Goal: Task Accomplishment & Management: Manage account settings

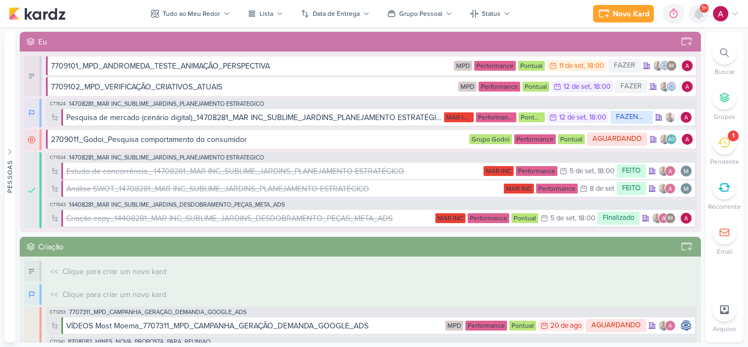
click at [697, 7] on icon at bounding box center [698, 13] width 13 height 13
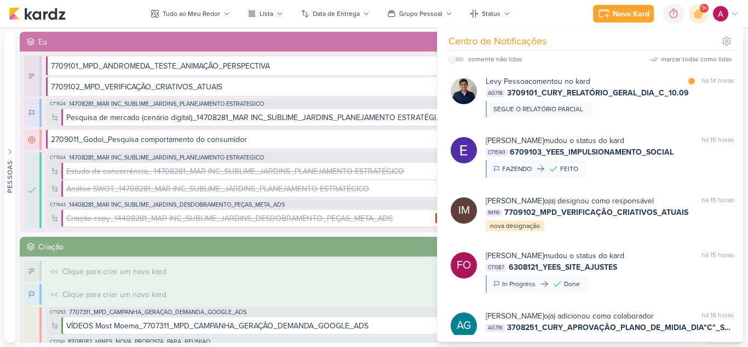
scroll to position [850, 0]
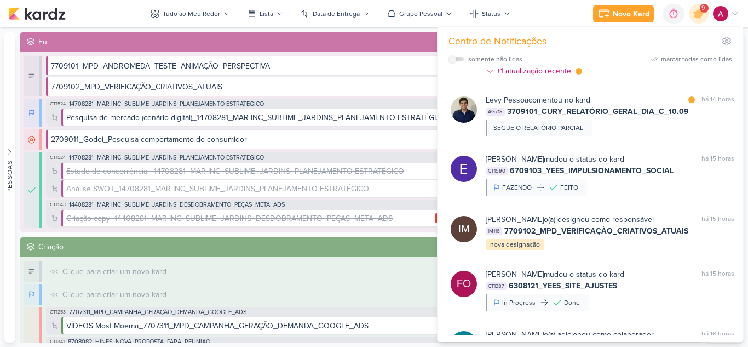
click at [460, 56] on div "somente não lidas" at bounding box center [486, 59] width 74 height 13
click at [459, 58] on label at bounding box center [456, 59] width 15 height 4
click at [456, 58] on input "checkbox" at bounding box center [453, 59] width 8 height 8
checkbox input "true"
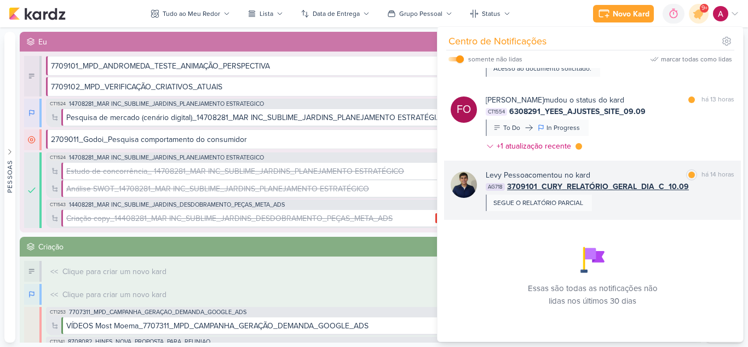
scroll to position [778, 0]
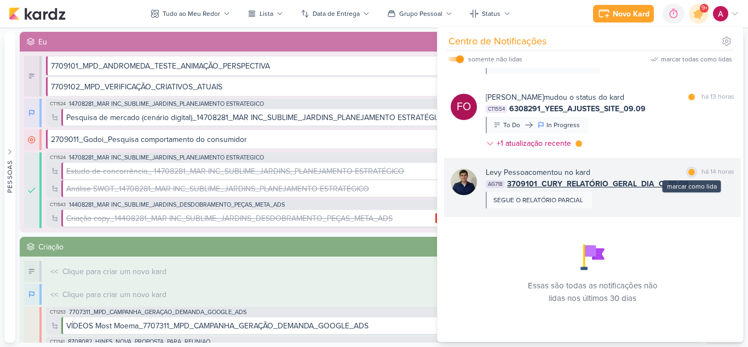
click at [690, 171] on div at bounding box center [692, 172] width 7 height 7
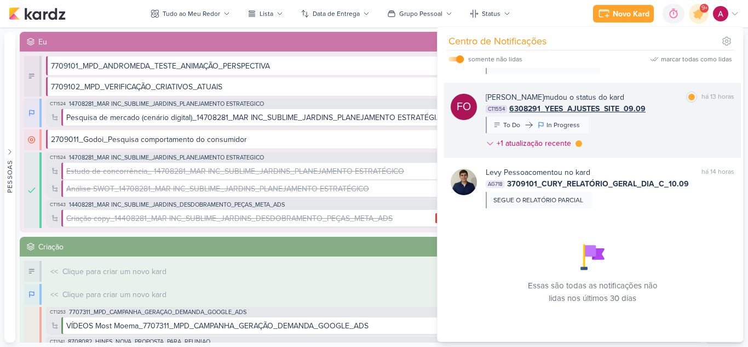
click at [685, 122] on div "[PERSON_NAME] mudou o status do kard marcar como lida há 13 horas CT1554 630829…" at bounding box center [610, 122] width 249 height 62
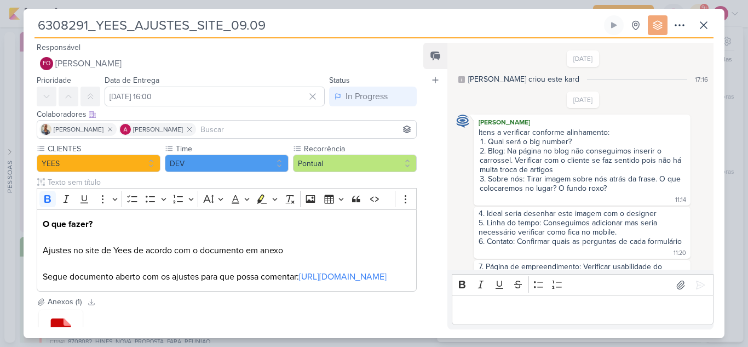
scroll to position [393, 0]
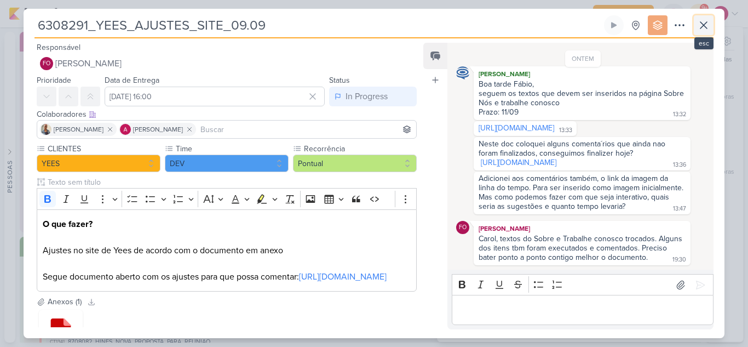
click at [709, 28] on icon at bounding box center [703, 25] width 13 height 13
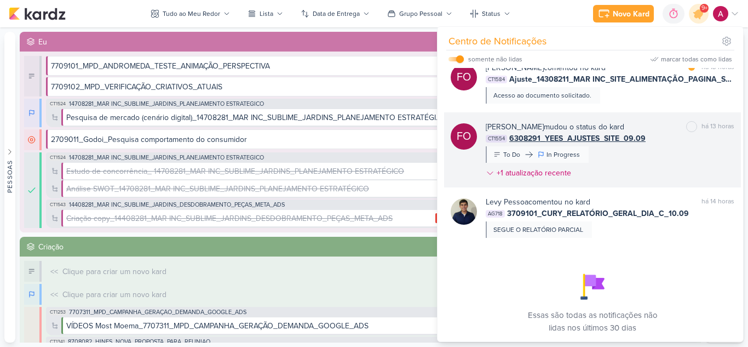
scroll to position [723, 0]
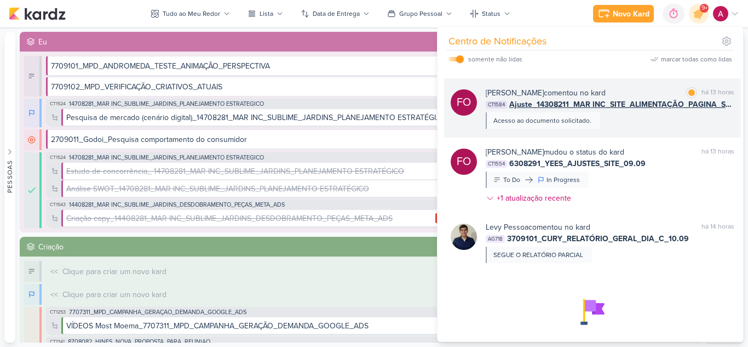
click at [655, 123] on div "[PERSON_NAME] comentou no kard marcar como lida há 13 horas CT1584 Ajuste_14308…" at bounding box center [610, 108] width 249 height 42
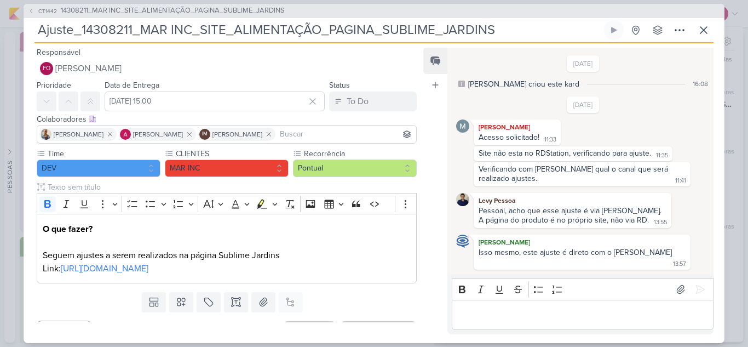
scroll to position [45, 0]
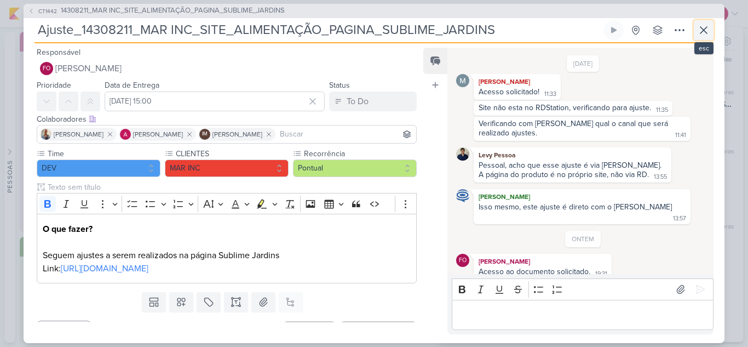
click at [708, 32] on icon at bounding box center [703, 30] width 13 height 13
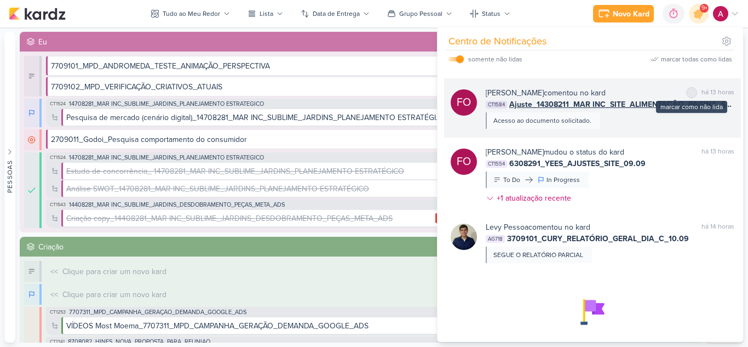
scroll to position [668, 0]
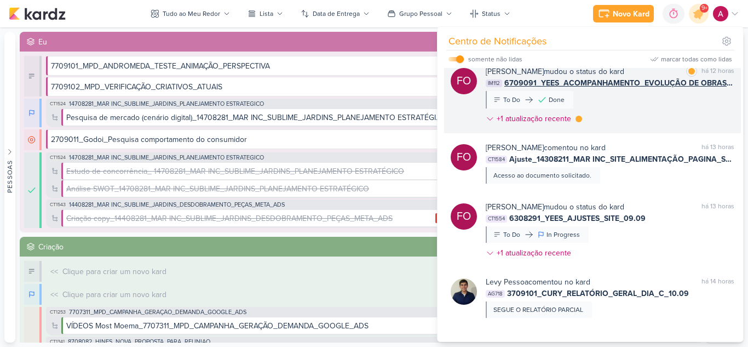
click at [673, 114] on div "[PERSON_NAME] mudou o status do kard marcar como lida há 12 horas IM112 6709091…" at bounding box center [610, 97] width 249 height 63
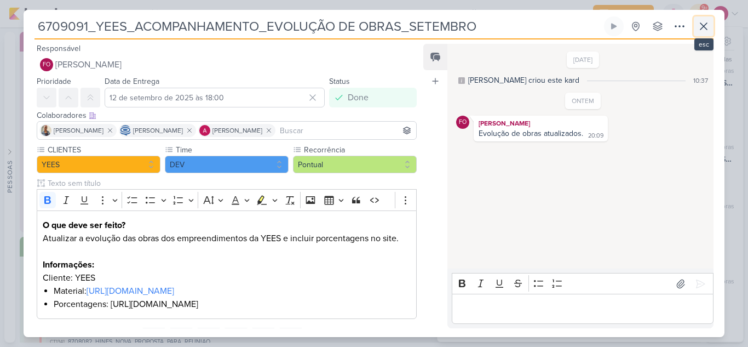
click at [702, 25] on icon at bounding box center [703, 26] width 13 height 13
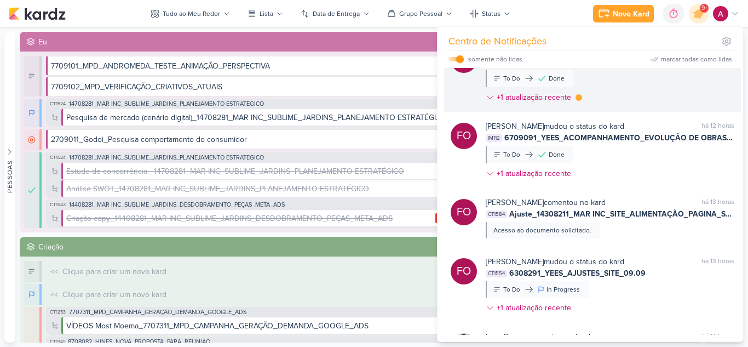
scroll to position [559, 0]
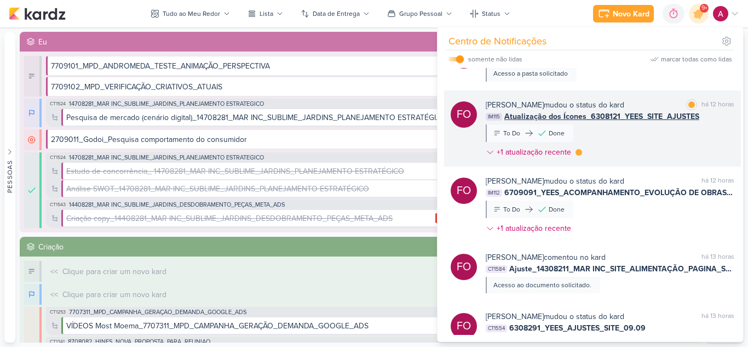
click at [652, 136] on div "[PERSON_NAME] mudou o status do kard marcar como lida há 12 horas IM115 Atualiz…" at bounding box center [610, 130] width 249 height 63
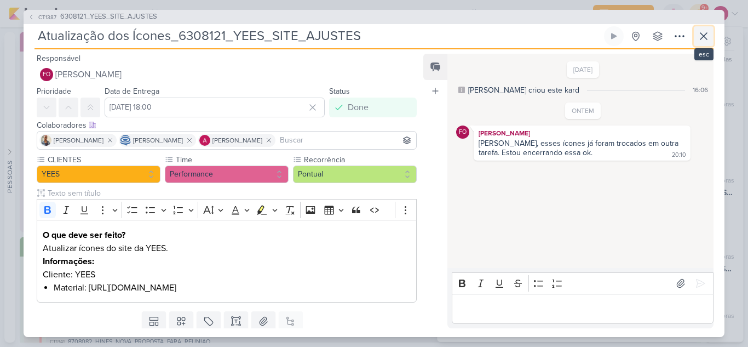
click at [706, 42] on icon at bounding box center [703, 36] width 13 height 13
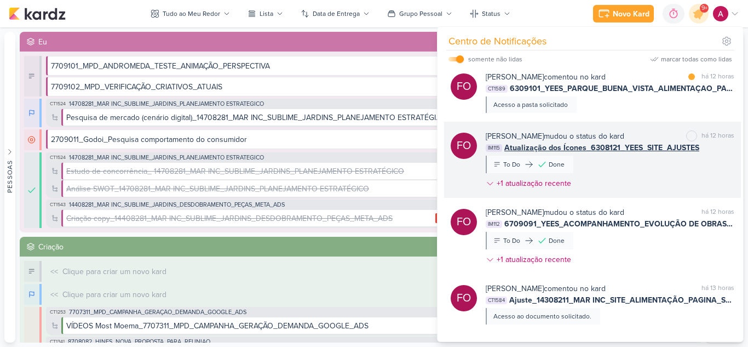
scroll to position [504, 0]
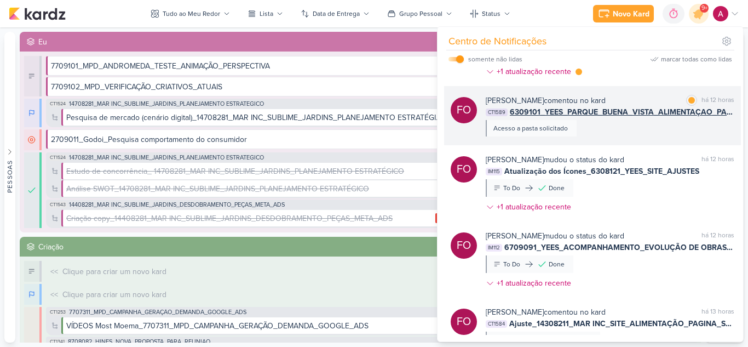
click at [629, 125] on div "[PERSON_NAME] comentou no kard marcar como lida há 12 horas CT1589 6309101_YEES…" at bounding box center [610, 116] width 249 height 42
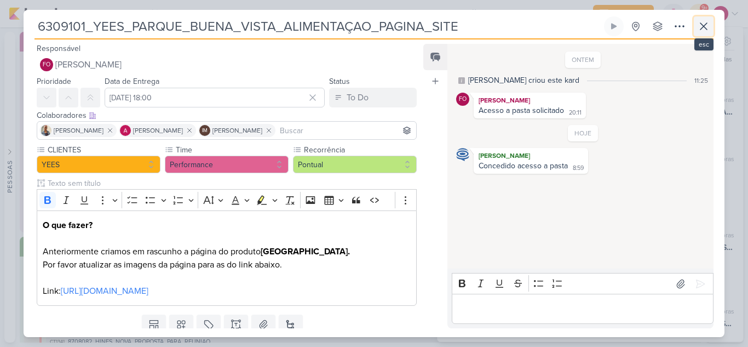
click at [704, 33] on button at bounding box center [704, 26] width 20 height 20
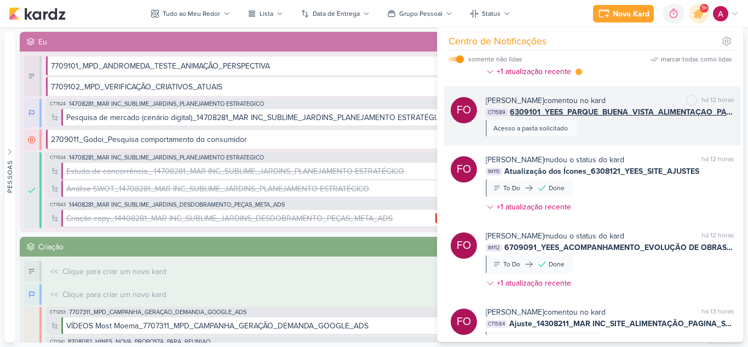
scroll to position [449, 0]
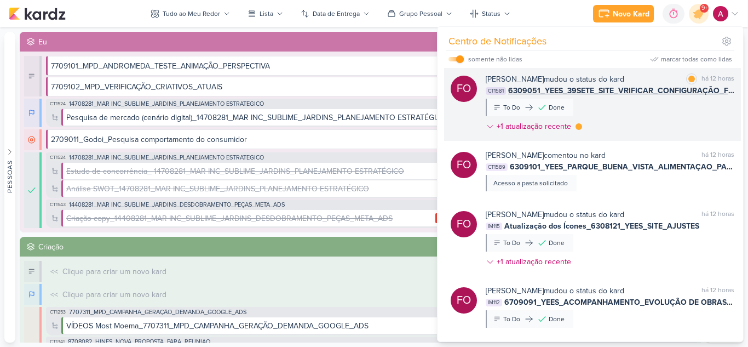
click at [664, 123] on div "[PERSON_NAME] mudou o status do kard marcar como lida há 12 horas CT1581 630905…" at bounding box center [610, 104] width 249 height 63
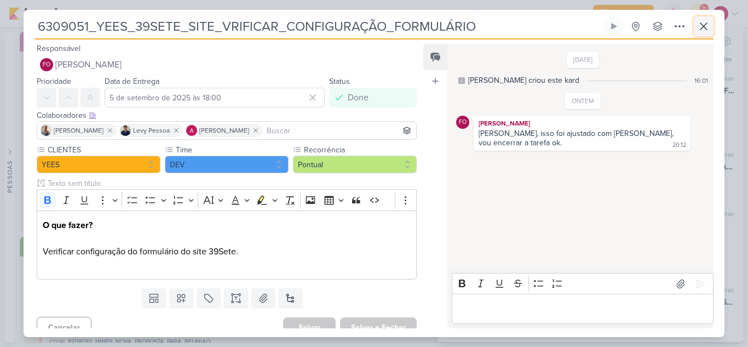
click at [707, 30] on icon at bounding box center [703, 26] width 13 height 13
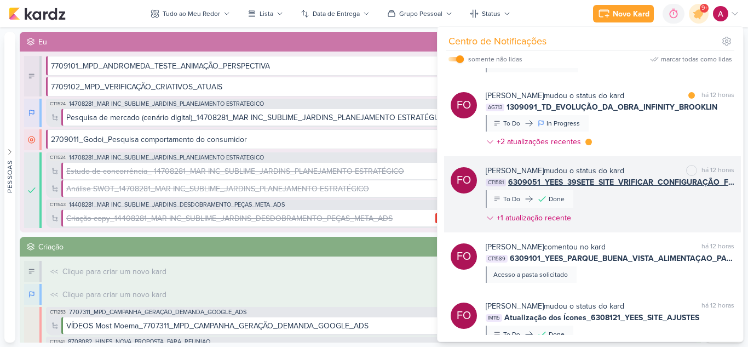
scroll to position [340, 0]
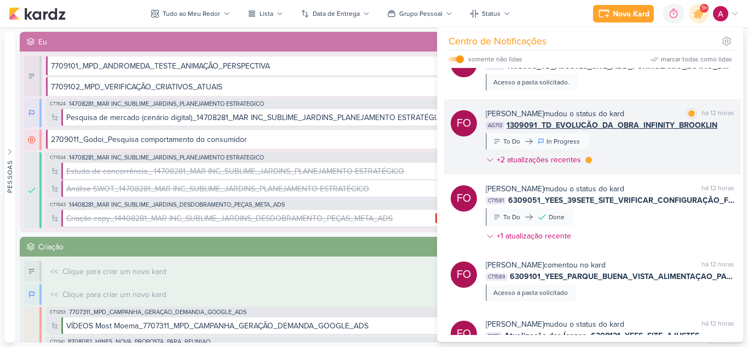
click at [656, 145] on div "[PERSON_NAME] mudou o status do kard marcar como lida há 12 horas AG713 1309091…" at bounding box center [610, 139] width 249 height 62
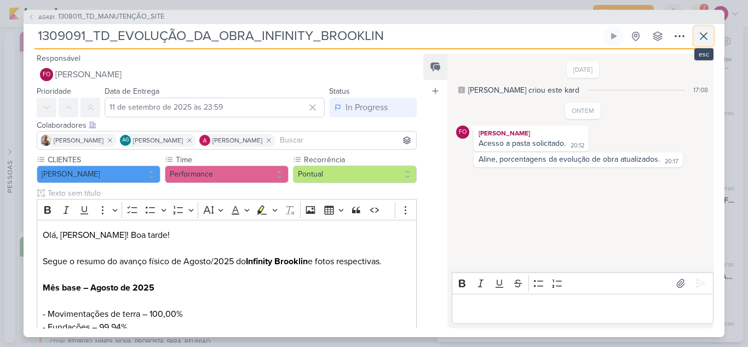
click at [710, 42] on icon at bounding box center [703, 36] width 13 height 13
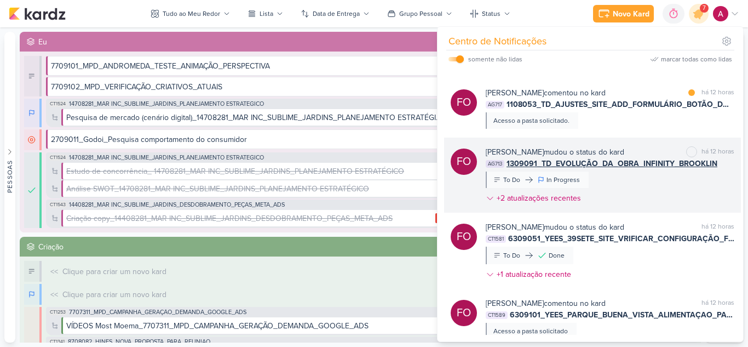
scroll to position [285, 0]
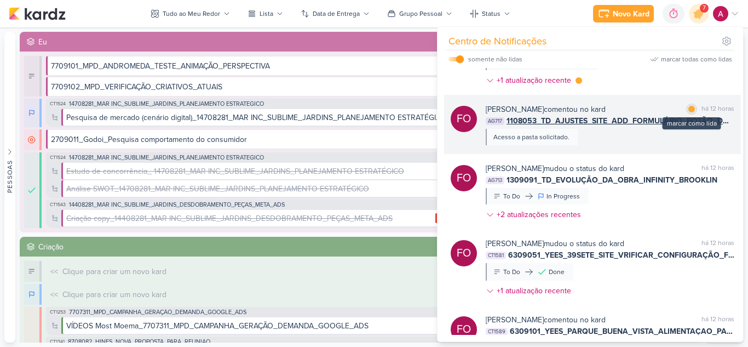
click at [689, 108] on div at bounding box center [692, 109] width 7 height 7
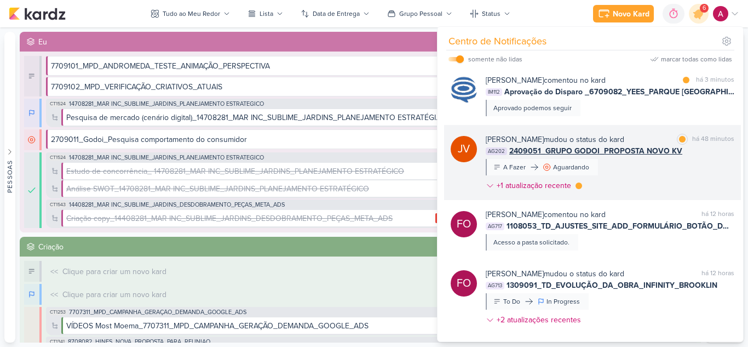
scroll to position [175, 0]
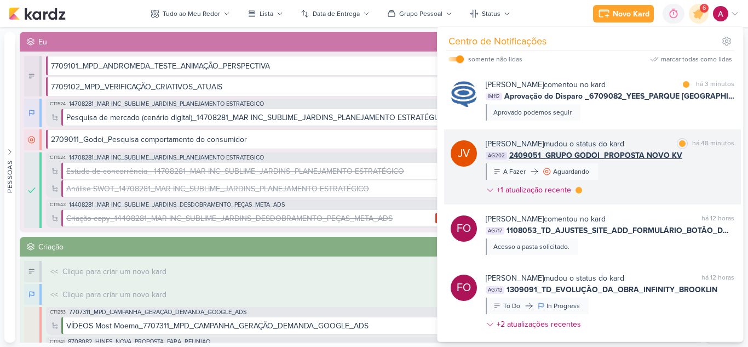
click at [650, 175] on div "[PERSON_NAME] mudou o status do kard marcar como lida há 48 minutos AG202 24090…" at bounding box center [610, 169] width 249 height 62
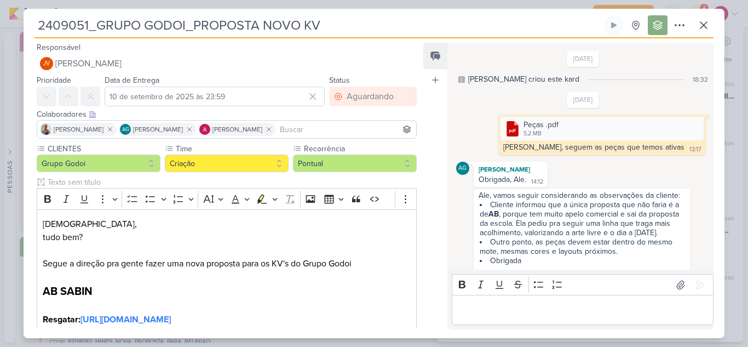
scroll to position [77, 0]
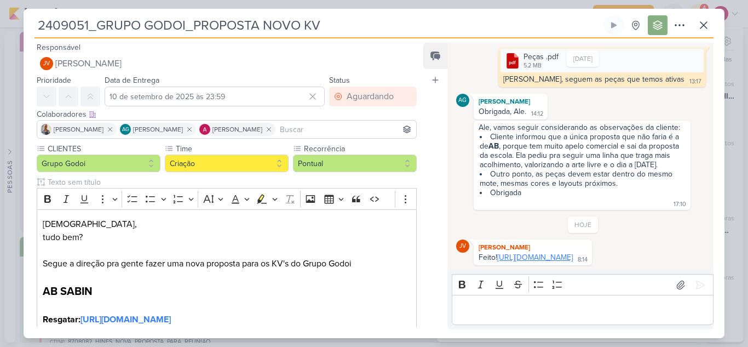
click at [547, 256] on link "[URL][DOMAIN_NAME]" at bounding box center [535, 257] width 76 height 9
click at [483, 300] on div "Editor editing area: main" at bounding box center [583, 310] width 262 height 30
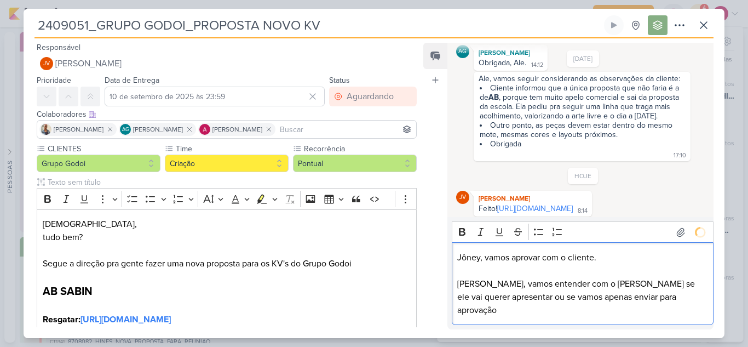
scroll to position [117, 0]
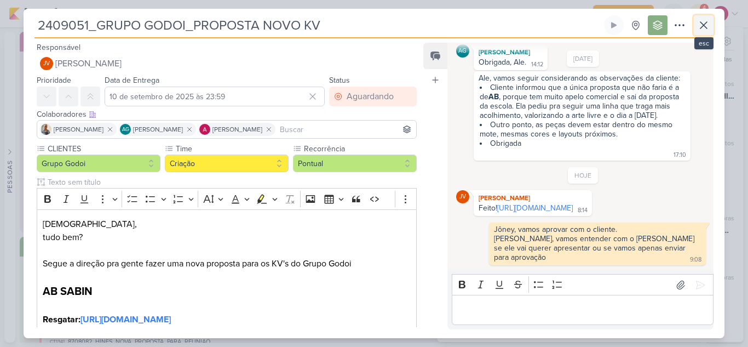
click at [712, 30] on button at bounding box center [704, 25] width 20 height 20
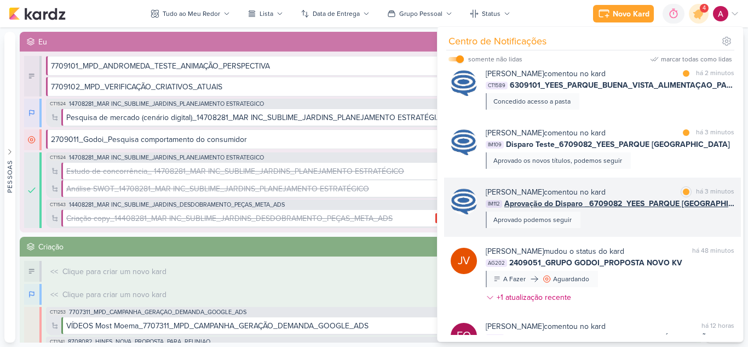
scroll to position [66, 0]
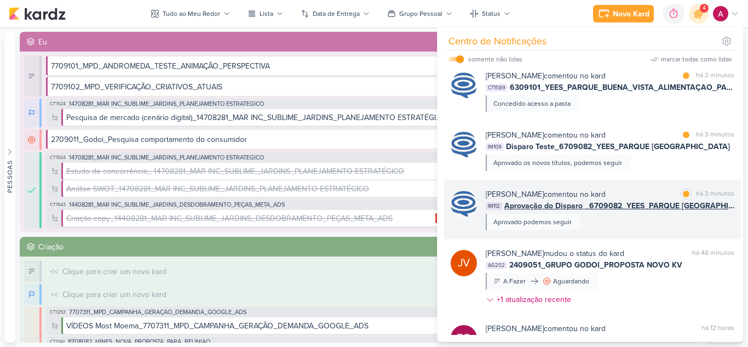
click at [641, 220] on div "[PERSON_NAME] comentou no kard marcar como lida há 3 minutos IM112 Aprovação do…" at bounding box center [610, 209] width 249 height 42
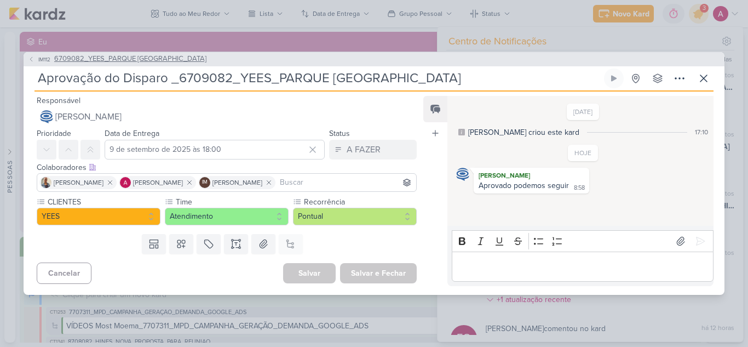
click at [36, 59] on button "IM112 6709082_YEES_PARQUE [GEOGRAPHIC_DATA]" at bounding box center [117, 59] width 179 height 11
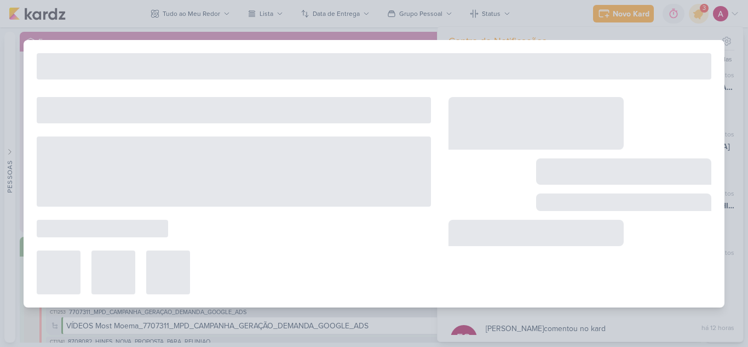
type input "6709082_YEES_PARQUE [GEOGRAPHIC_DATA]"
type input "10 de setembro de 2025 às 18:00"
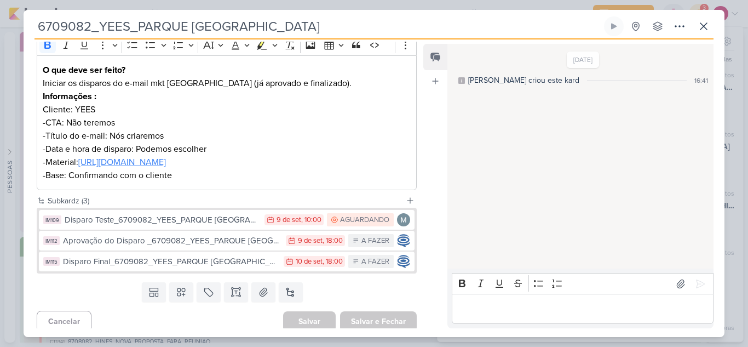
scroll to position [161, 0]
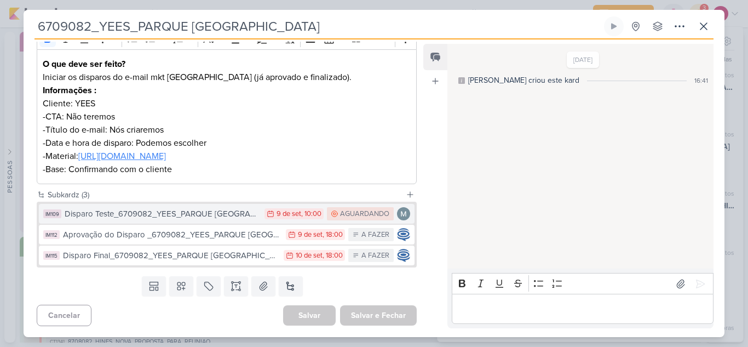
click at [188, 214] on div "Disparo Teste_6709082_YEES_PARQUE [GEOGRAPHIC_DATA]" at bounding box center [162, 214] width 194 height 13
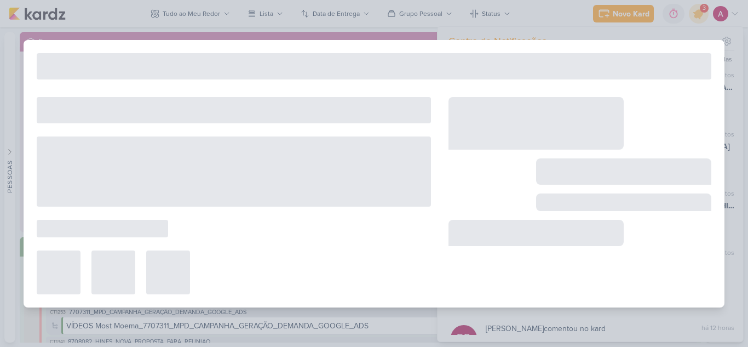
type input "Disparo Teste_6709082_YEES_PARQUE [GEOGRAPHIC_DATA]"
type input "[DATE] 10:00"
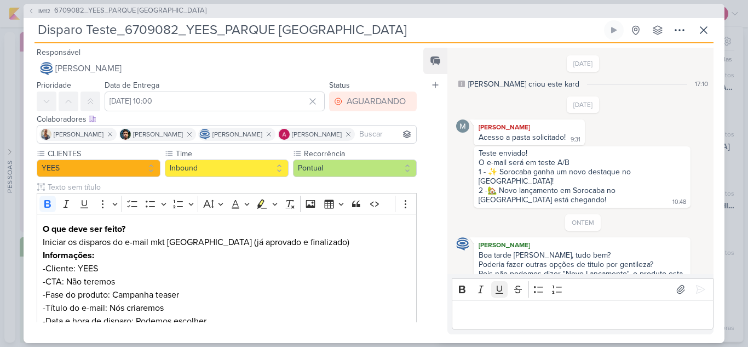
scroll to position [340, 0]
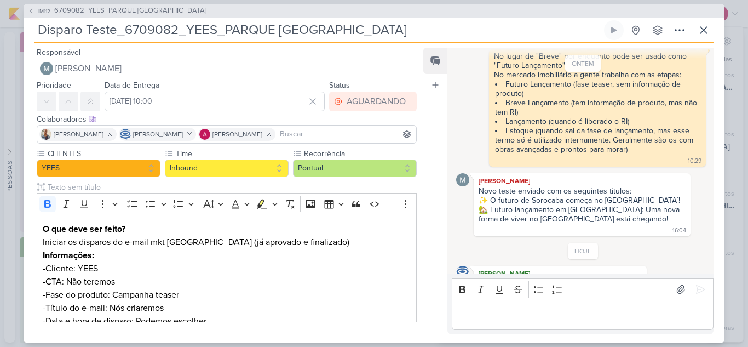
click at [496, 315] on p "Editor editing area: main" at bounding box center [582, 314] width 250 height 13
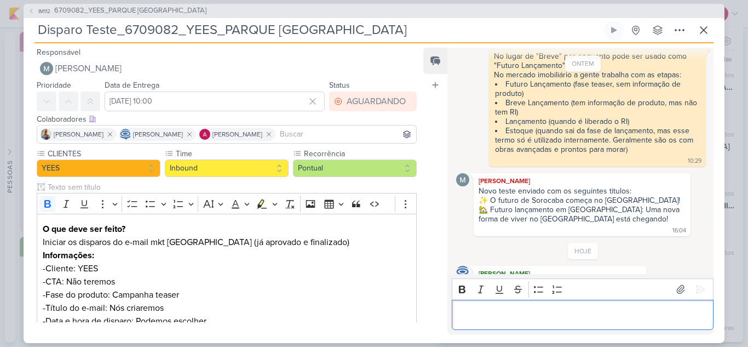
click at [497, 312] on p "Editor editing area: main" at bounding box center [582, 314] width 250 height 13
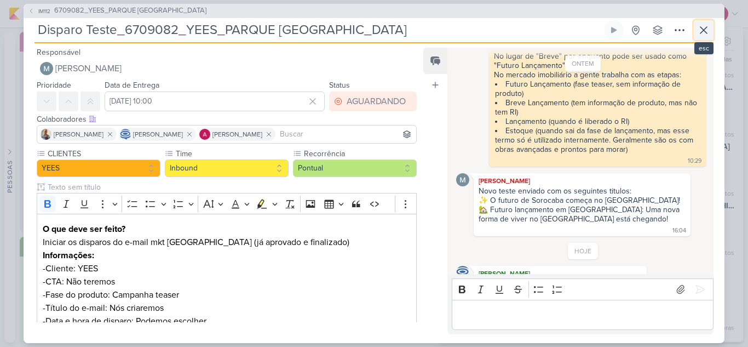
click at [702, 38] on button at bounding box center [704, 30] width 20 height 20
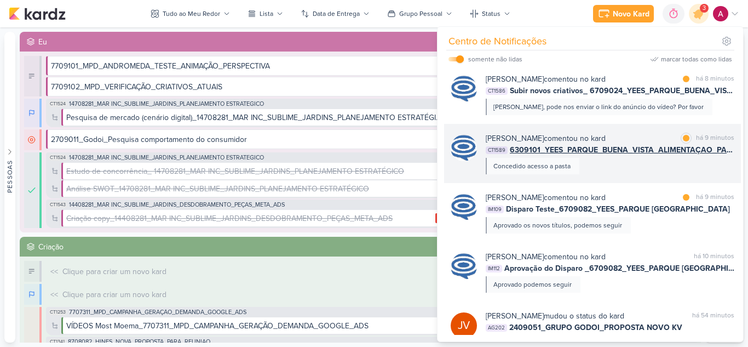
scroll to position [0, 0]
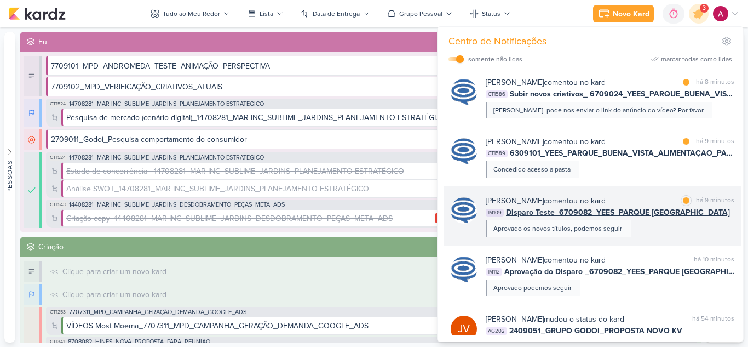
click at [667, 228] on div "[PERSON_NAME] comentou no kard marcar como lida há 9 minutos IM109 Disparo Test…" at bounding box center [610, 216] width 249 height 42
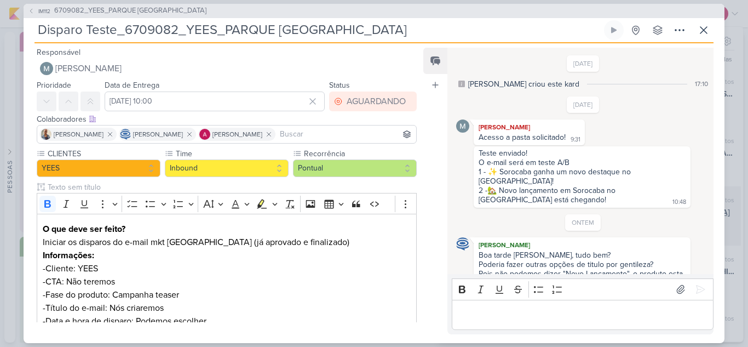
scroll to position [340, 0]
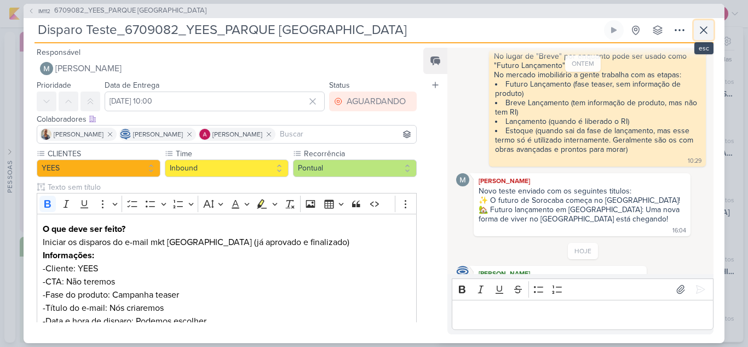
click at [701, 31] on icon at bounding box center [703, 30] width 13 height 13
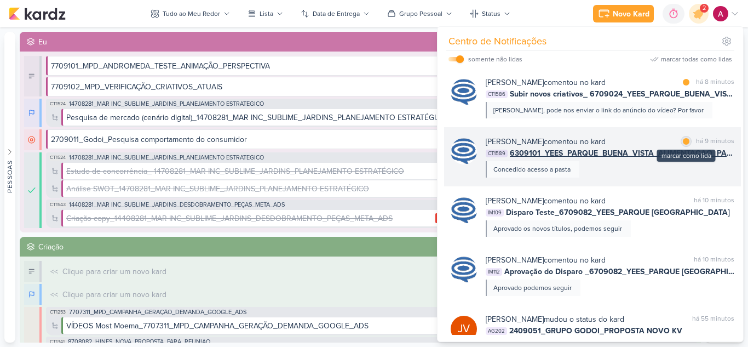
click at [683, 140] on div at bounding box center [686, 141] width 7 height 7
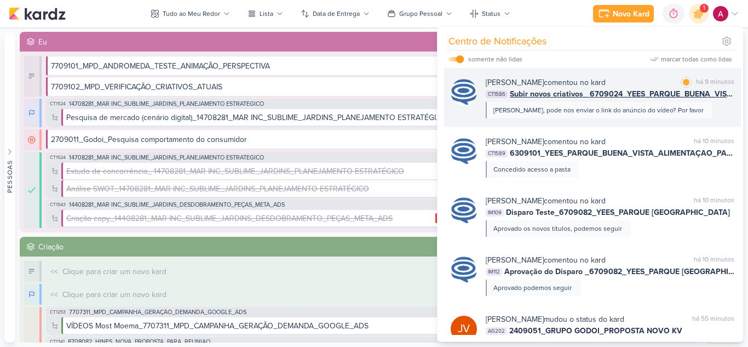
click at [683, 109] on div "[PERSON_NAME] comentou no kard marcar como lida há 9 minutos CT1586 Subir novos…" at bounding box center [610, 98] width 249 height 42
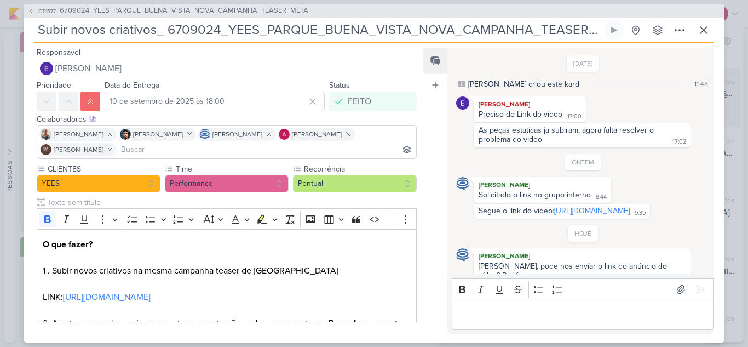
scroll to position [32, 0]
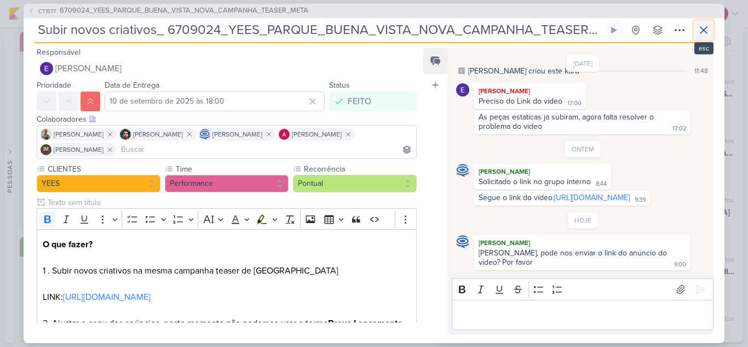
click at [702, 34] on icon at bounding box center [703, 30] width 13 height 13
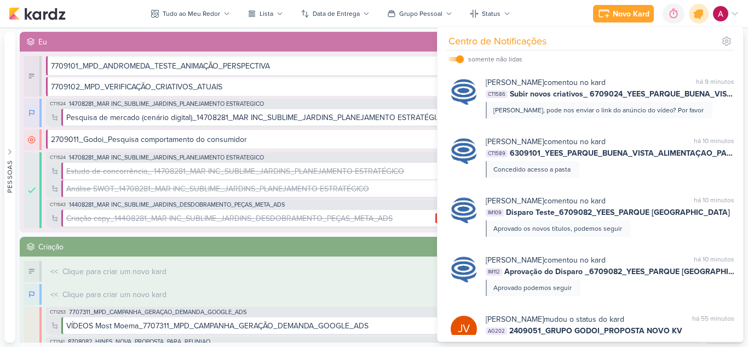
click at [697, 21] on icon at bounding box center [699, 13] width 19 height 19
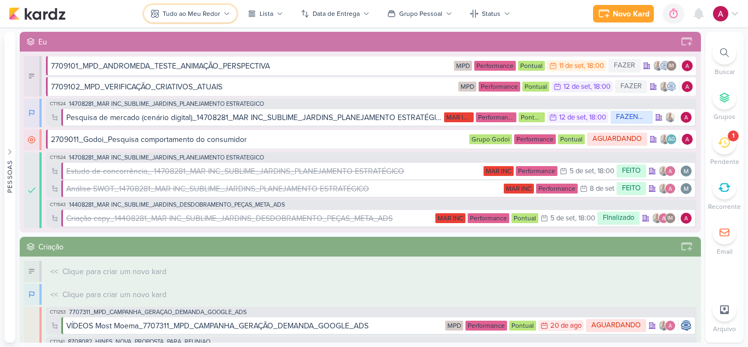
click at [198, 14] on div "Tudo ao Meu Redor" at bounding box center [192, 14] width 58 height 10
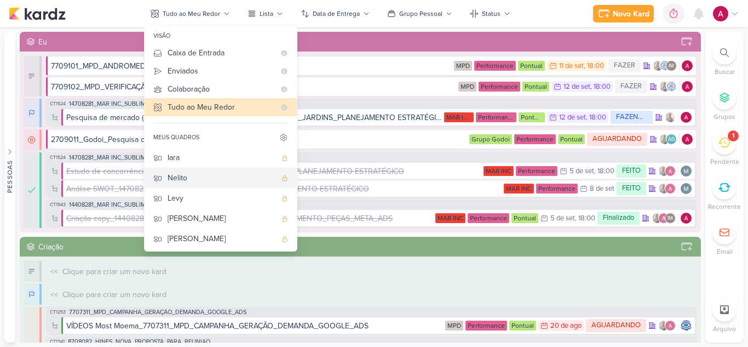
click at [198, 181] on div "Nelito" at bounding box center [222, 178] width 108 height 12
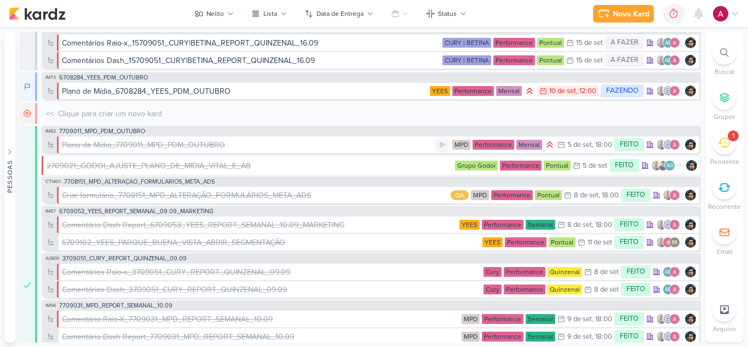
scroll to position [0, 0]
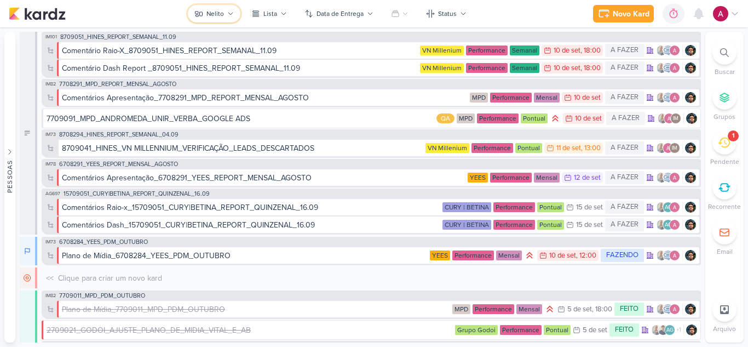
click at [216, 12] on div "Nelito" at bounding box center [216, 14] width 18 height 10
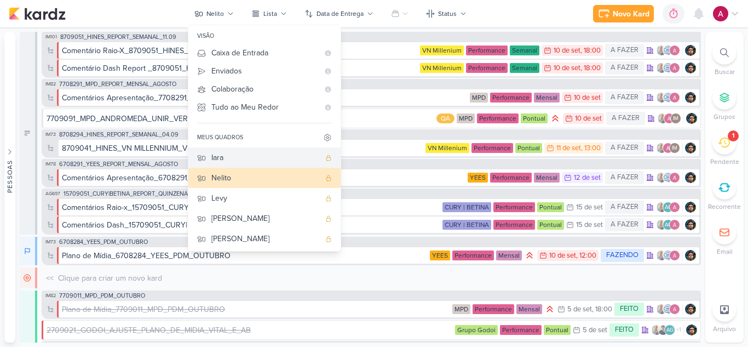
click at [234, 154] on div "Iara" at bounding box center [265, 158] width 108 height 12
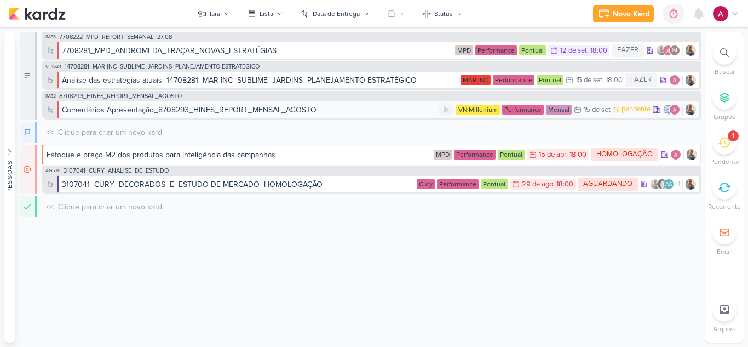
click at [256, 112] on div "Comentários Apresentação_8708293_HINES_REPORT_MENSAL_AGOSTO" at bounding box center [189, 110] width 255 height 12
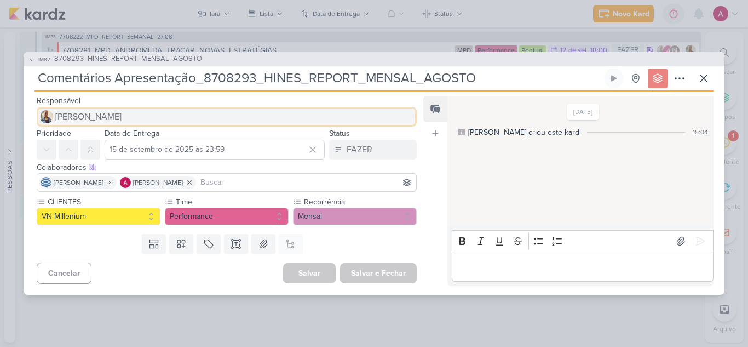
click at [123, 119] on button "[PERSON_NAME]" at bounding box center [227, 117] width 380 height 20
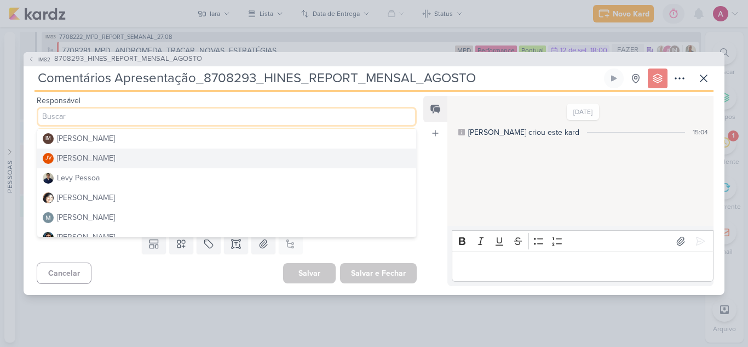
scroll to position [164, 0]
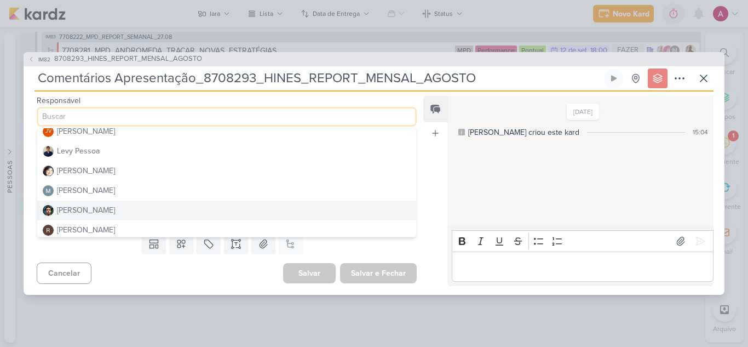
click at [91, 210] on div "[PERSON_NAME]" at bounding box center [86, 210] width 58 height 12
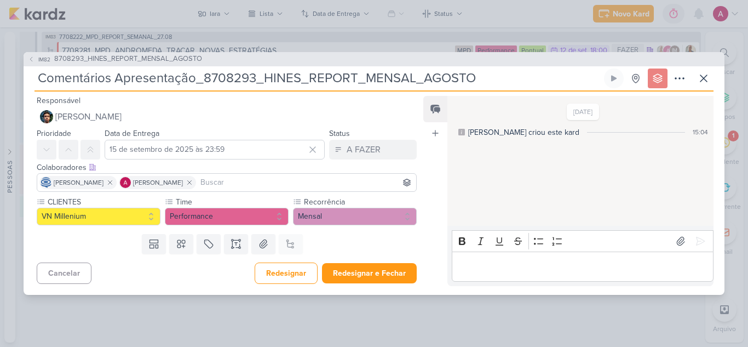
click at [271, 185] on input at bounding box center [306, 182] width 216 height 13
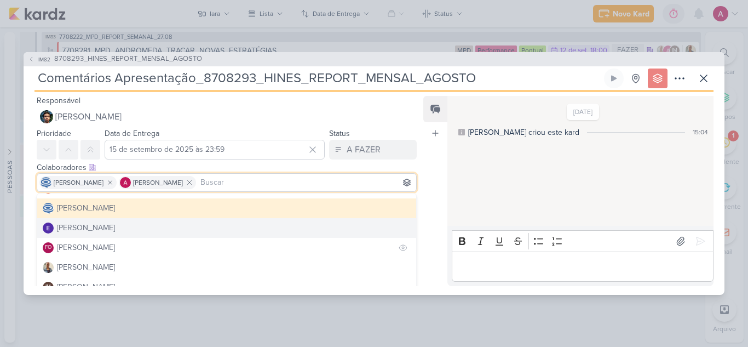
scroll to position [55, 0]
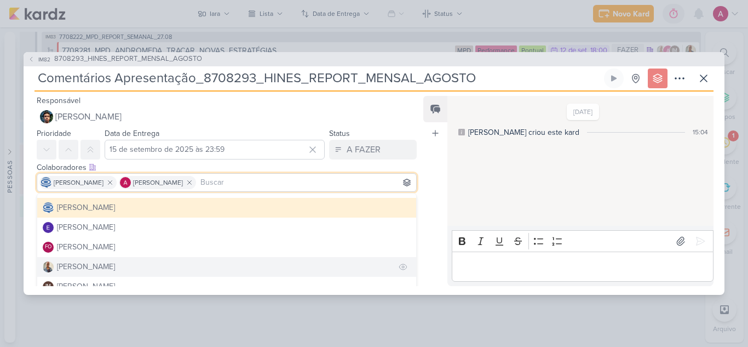
click at [75, 264] on div "[PERSON_NAME]" at bounding box center [86, 267] width 58 height 12
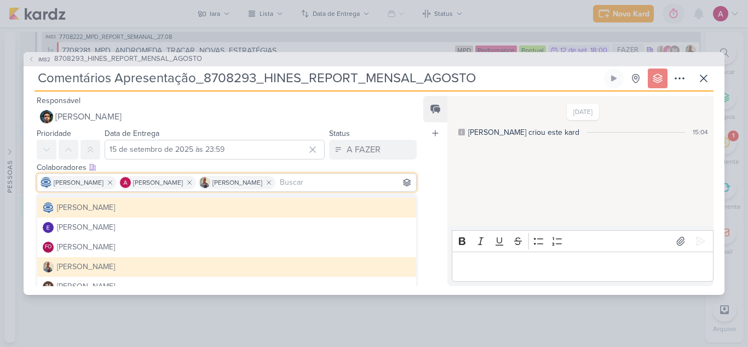
click at [450, 174] on div "[DATE] [PERSON_NAME] criou este kard 15:04" at bounding box center [580, 161] width 265 height 129
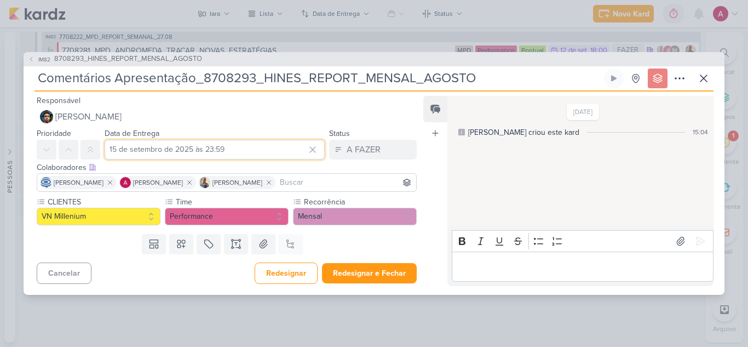
click at [261, 158] on input "15 de setembro de 2025 às 23:59" at bounding box center [215, 150] width 220 height 20
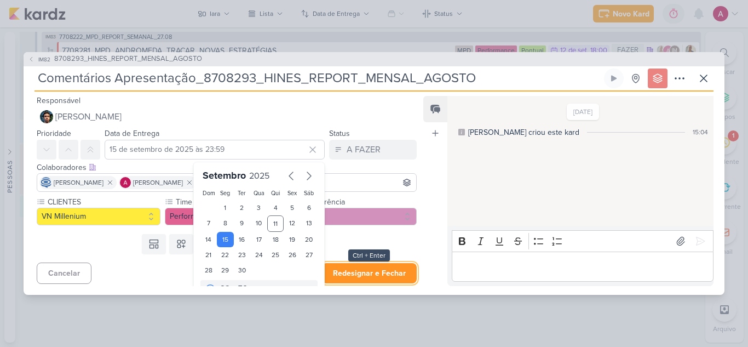
click at [388, 276] on button "Redesignar e Fechar" at bounding box center [369, 273] width 95 height 20
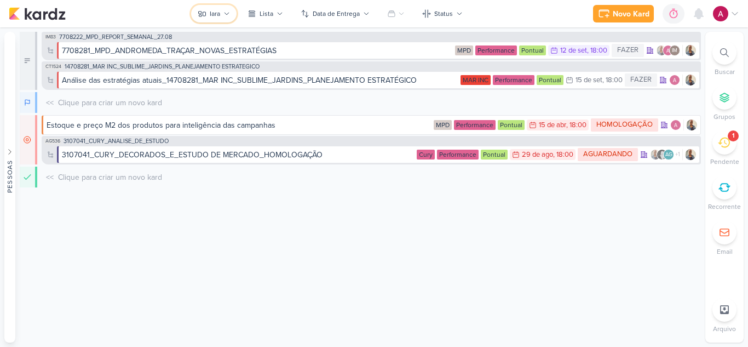
click at [205, 14] on icon at bounding box center [202, 13] width 9 height 9
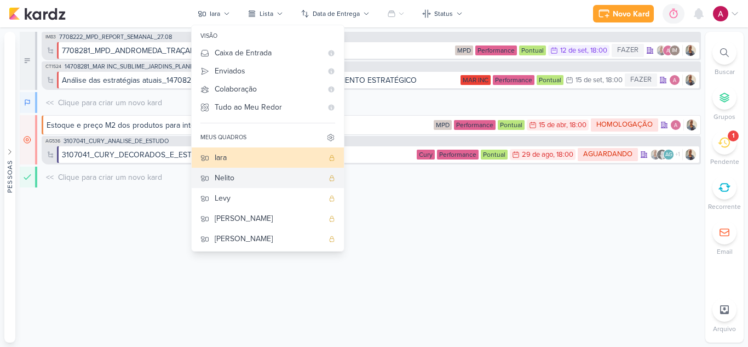
click at [233, 176] on div "Nelito" at bounding box center [269, 178] width 108 height 12
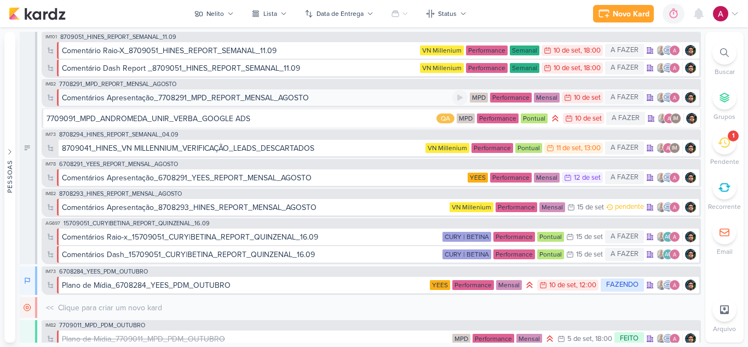
click at [254, 100] on div "Comentários Apresentação_7708291_MPD_REPORT_MENSAL_AGOSTO" at bounding box center [185, 98] width 247 height 12
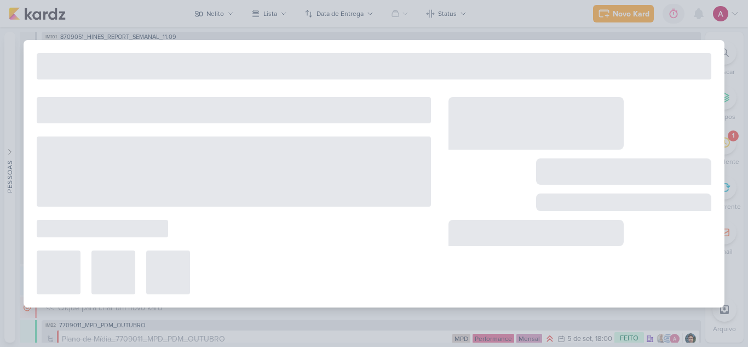
type input "Comentários Apresentação_7708291_MPD_REPORT_MENSAL_AGOSTO"
type input "10 de setembro de 2025 às 23:59"
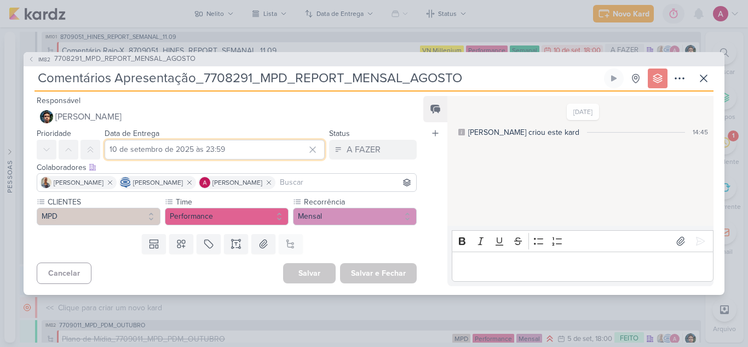
click at [172, 146] on input "10 de setembro de 2025 às 23:59" at bounding box center [215, 150] width 220 height 20
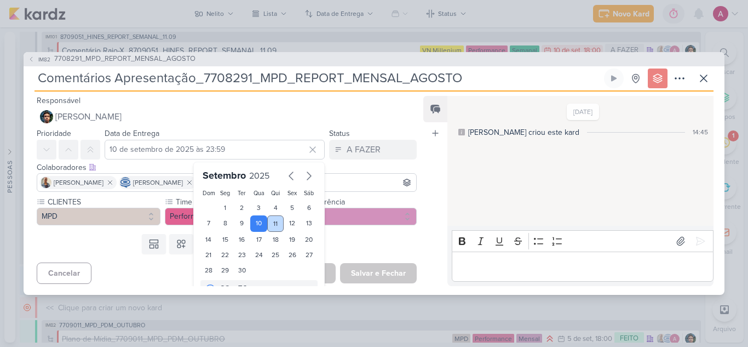
click at [273, 226] on div "11" at bounding box center [275, 223] width 17 height 16
type input "11 de setembro de 2025 às 23:59"
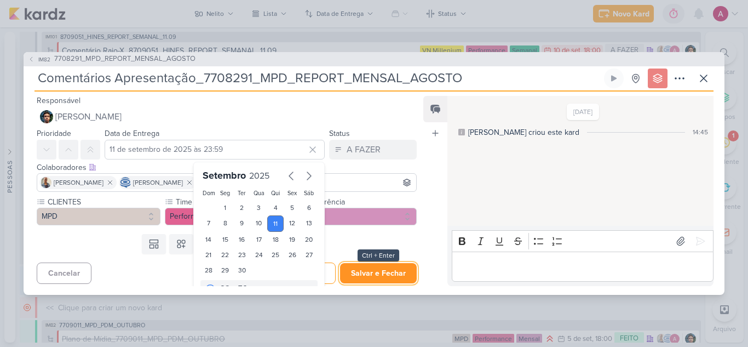
click at [376, 265] on button "Salvar e Fechar" at bounding box center [378, 273] width 77 height 20
